Goal: Navigation & Orientation: Find specific page/section

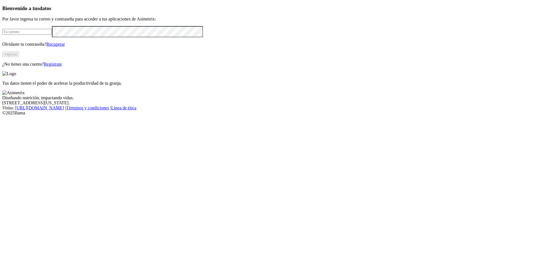
type input "[EMAIL_ADDRESS][DOMAIN_NAME]"
drag, startPoint x: 0, startPoint y: 0, endPoint x: 104, endPoint y: 142, distance: 175.5
click at [19, 57] on button "Ingresa" at bounding box center [10, 54] width 17 height 6
